Goal: Information Seeking & Learning: Learn about a topic

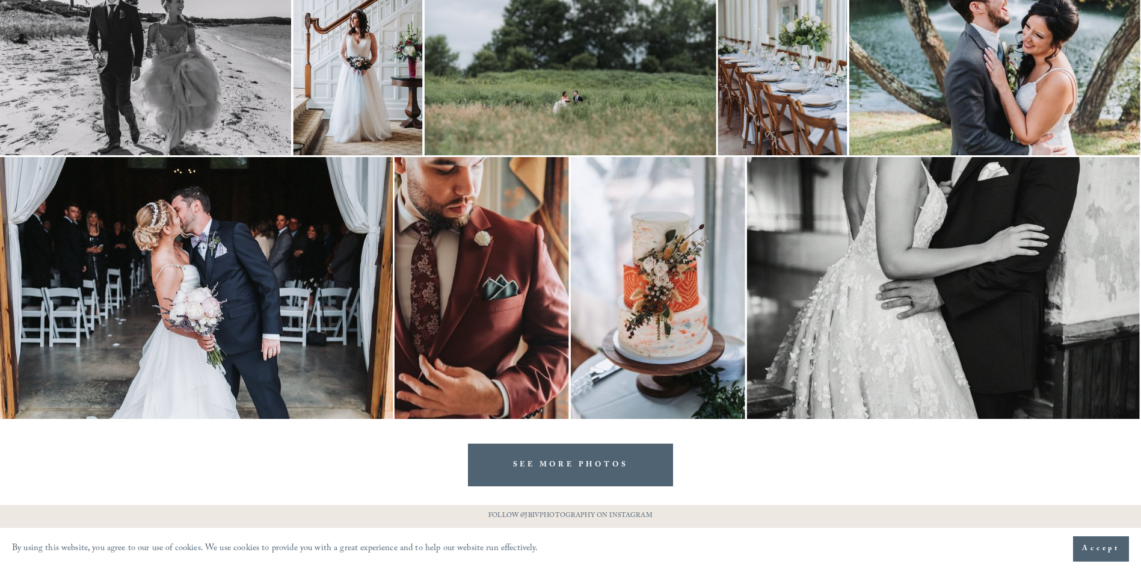
scroll to position [2275, 0]
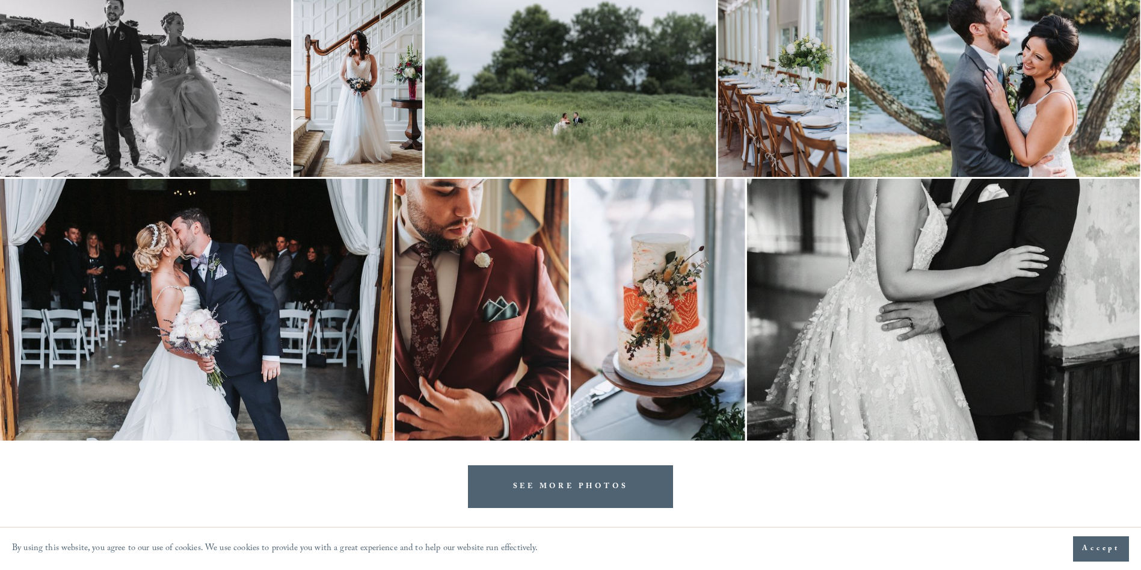
click at [541, 497] on link "SEE MORE PHOTOS" at bounding box center [571, 486] width 206 height 43
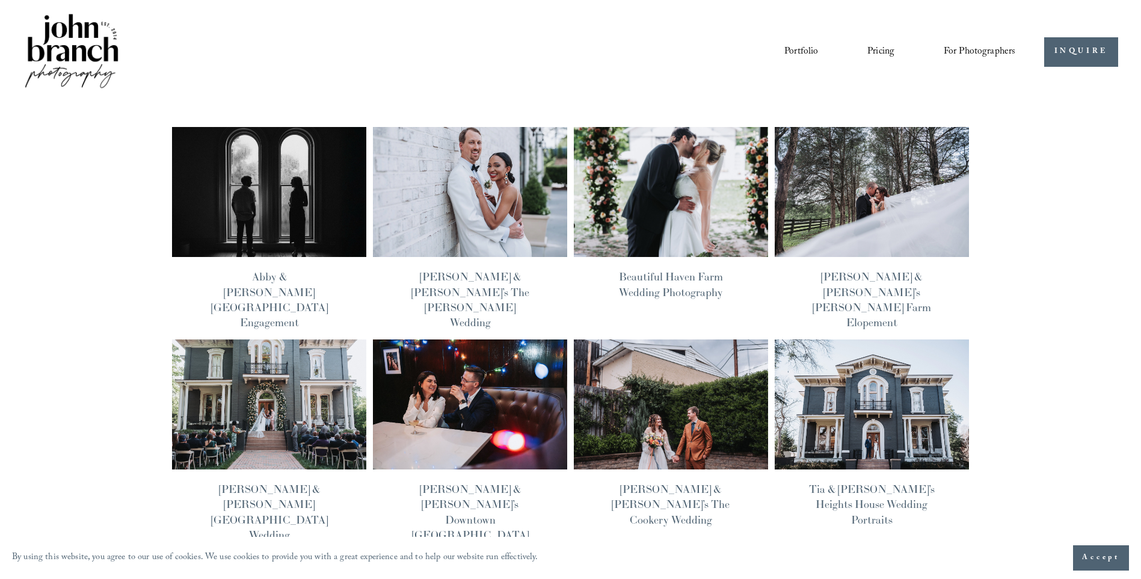
click at [670, 218] on img at bounding box center [671, 191] width 196 height 131
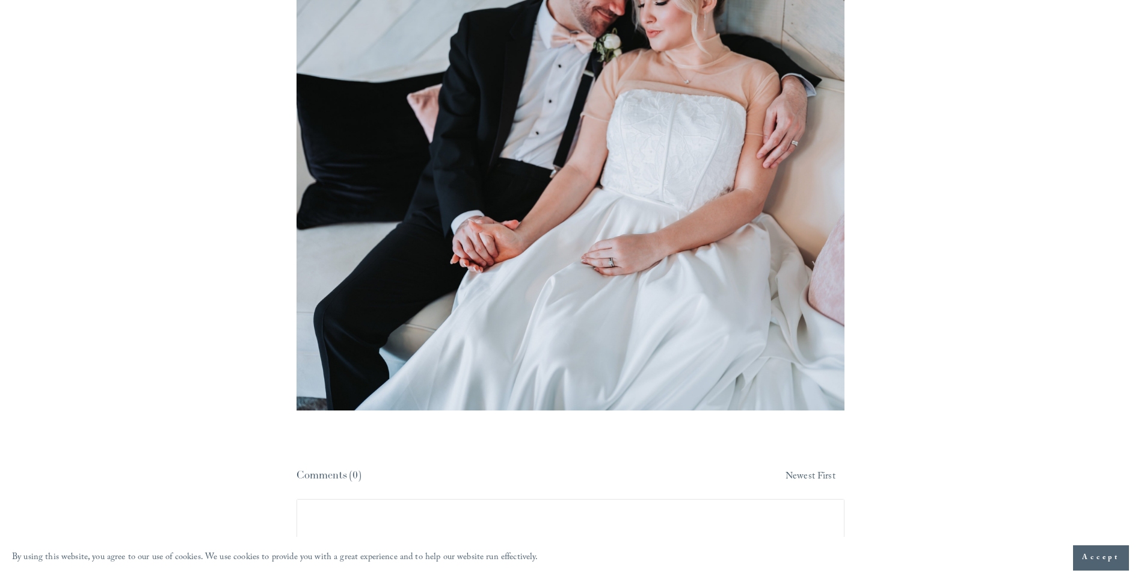
scroll to position [8600, 0]
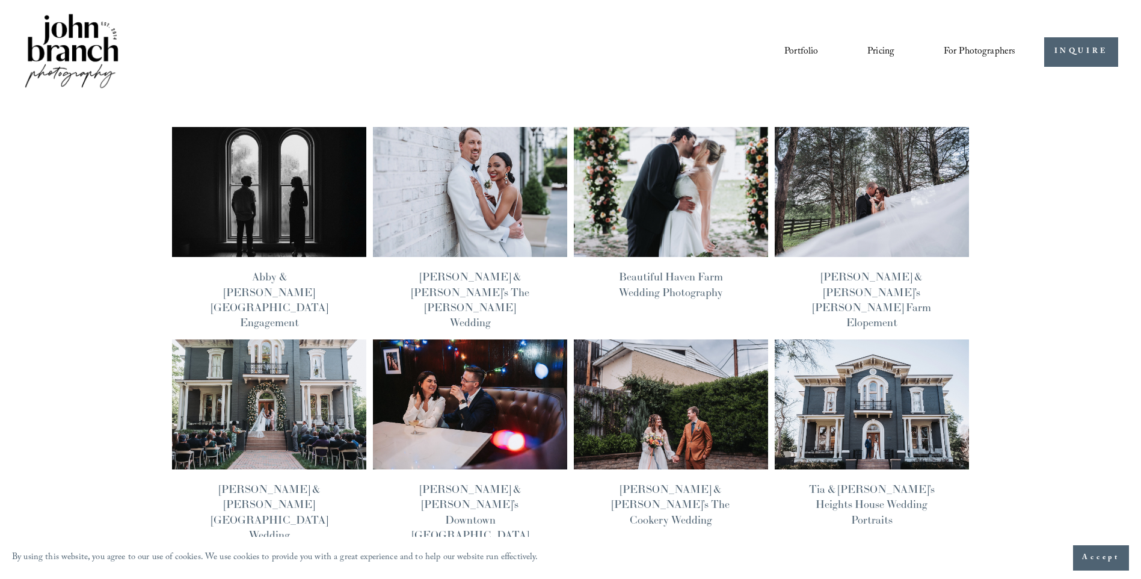
click at [455, 208] on img at bounding box center [470, 191] width 196 height 131
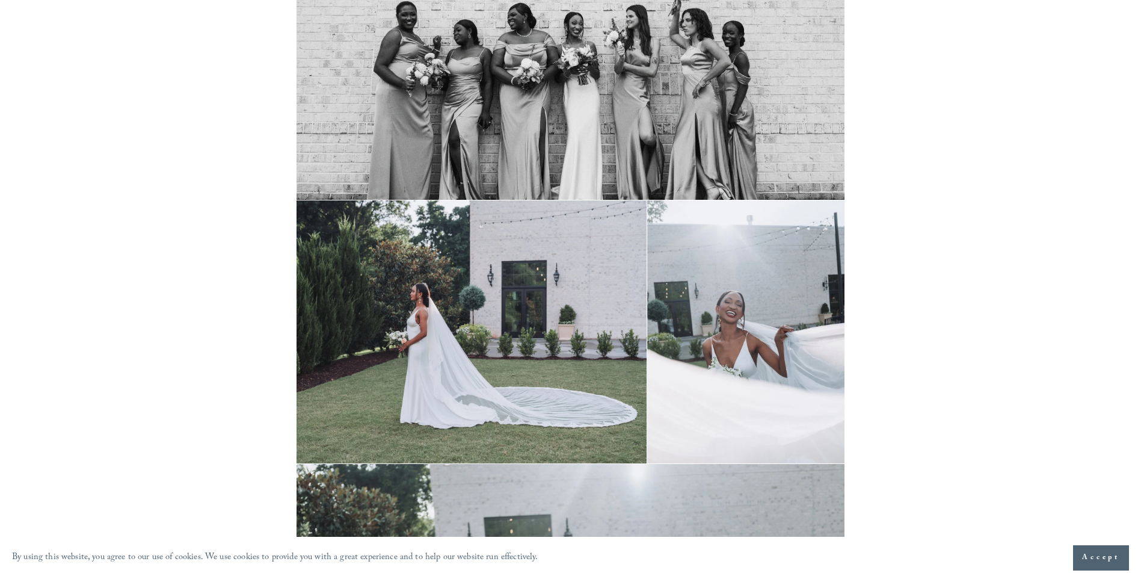
scroll to position [17020, 0]
